Goal: Transaction & Acquisition: Purchase product/service

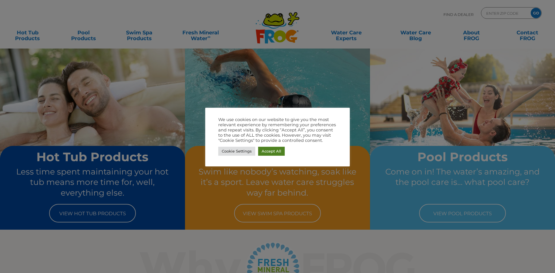
drag, startPoint x: 273, startPoint y: 152, endPoint x: 246, endPoint y: 162, distance: 28.4
click at [272, 152] on link "Accept All" at bounding box center [271, 151] width 27 height 9
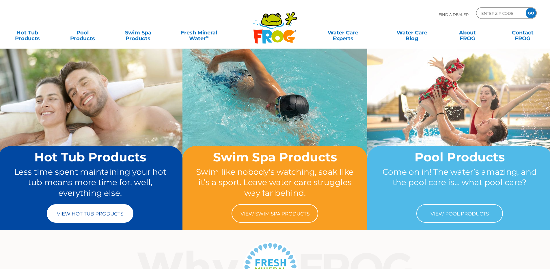
click at [96, 211] on link "View Hot Tub Products" at bounding box center [90, 213] width 87 height 18
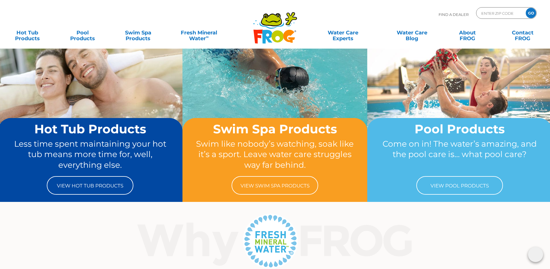
scroll to position [87, 0]
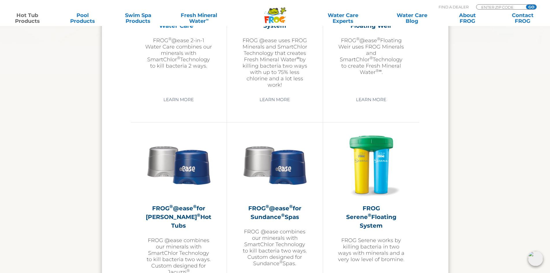
scroll to position [953, 0]
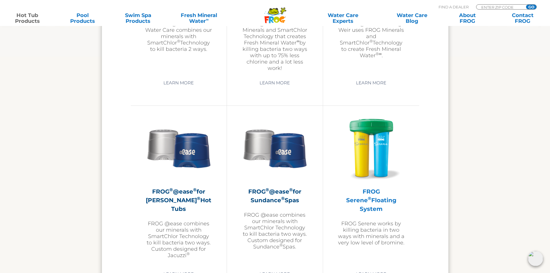
click at [378, 198] on h2 "FROG Serene ® Floating System" at bounding box center [371, 200] width 67 height 26
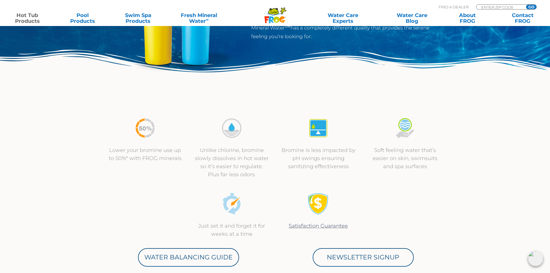
scroll to position [144, 0]
